Goal: Information Seeking & Learning: Learn about a topic

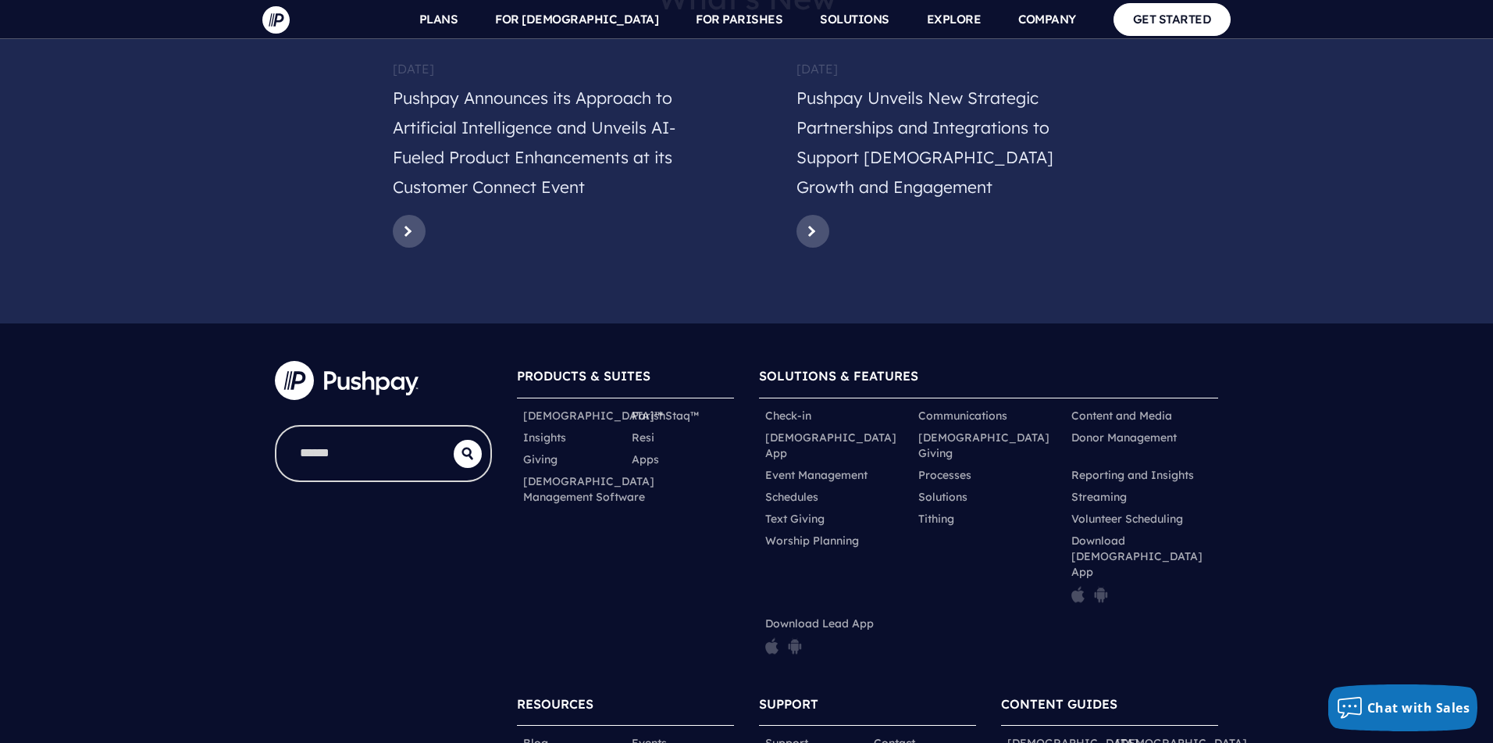
scroll to position [7682, 0]
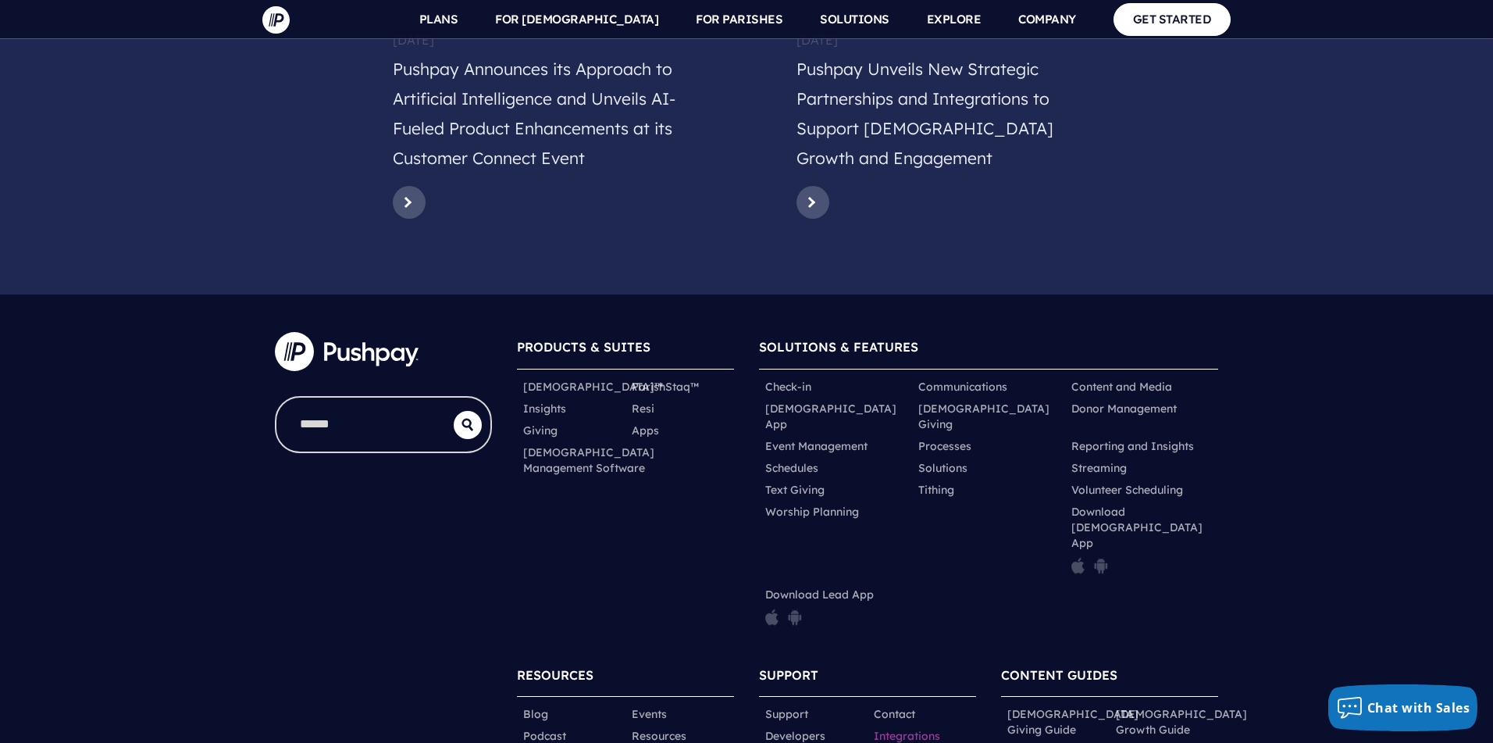
click at [895, 715] on link "Integrations" at bounding box center [907, 736] width 66 height 16
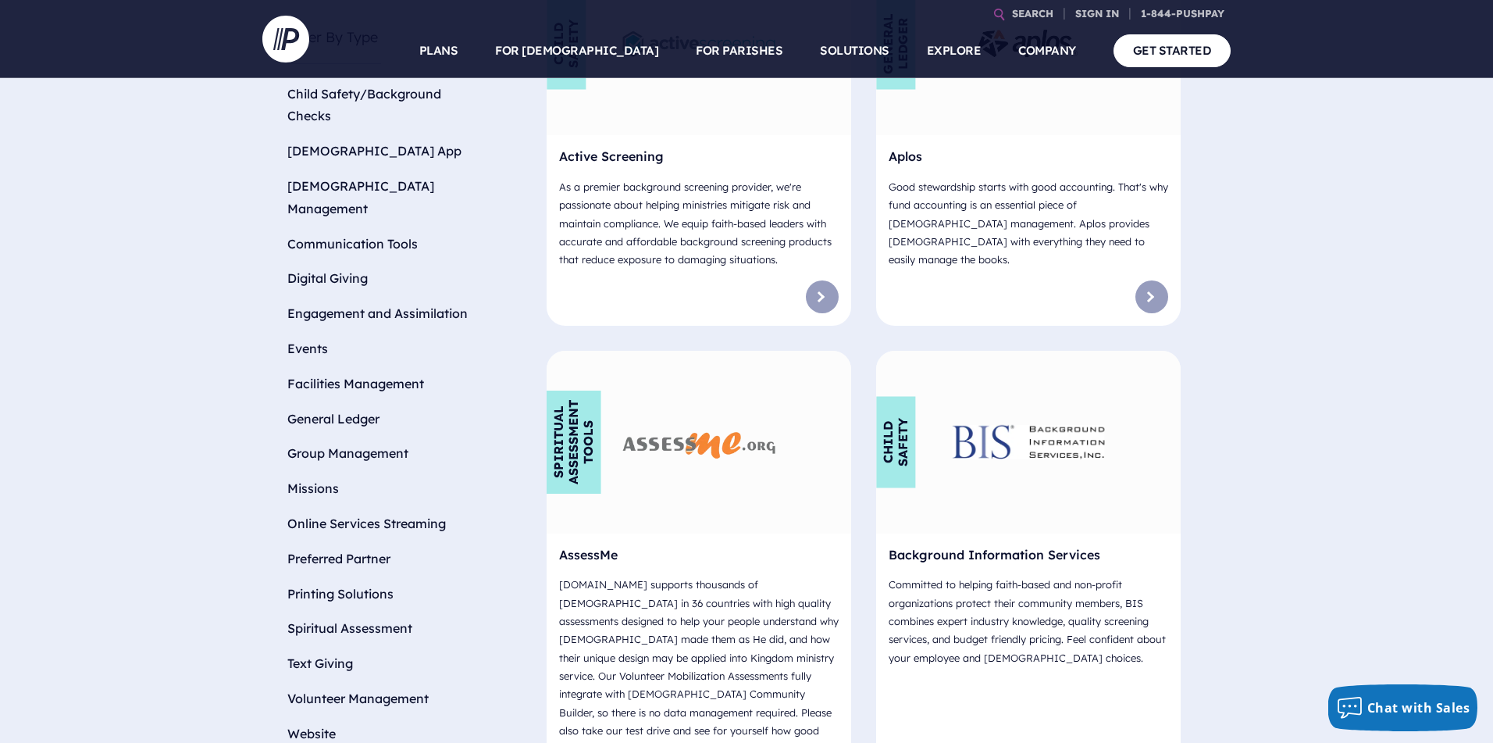
scroll to position [657, 0]
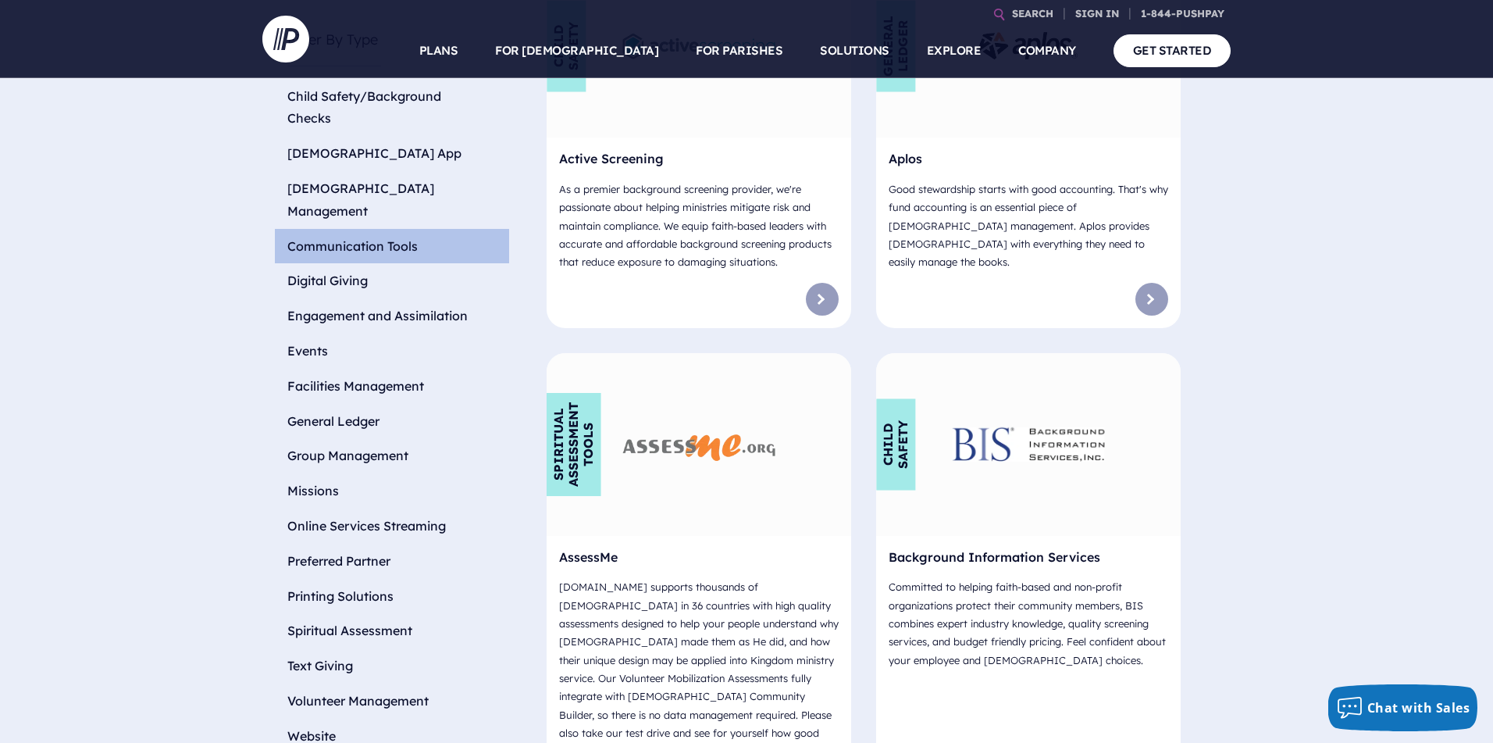
click at [381, 229] on li "Communication Tools" at bounding box center [392, 246] width 234 height 35
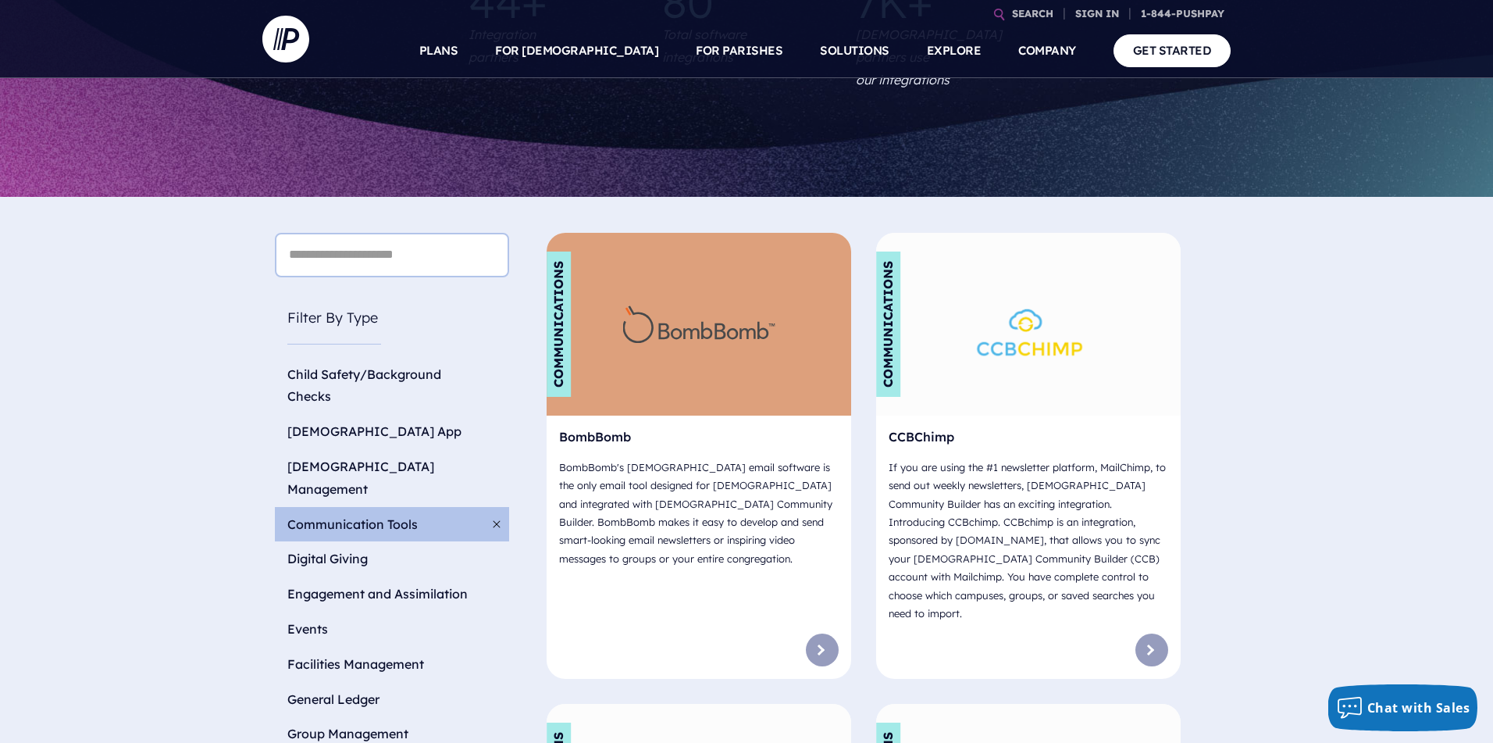
scroll to position [348, 0]
